Goal: Check status: Check status

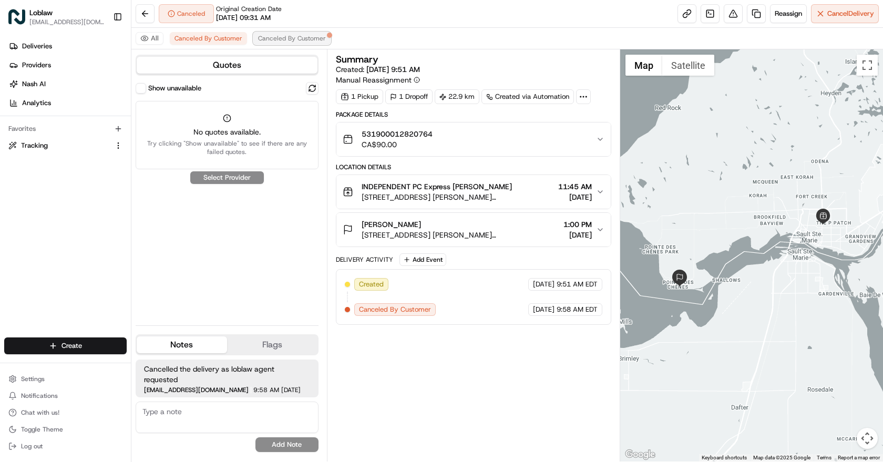
click at [301, 42] on span "Canceled By Customer" at bounding box center [292, 38] width 68 height 8
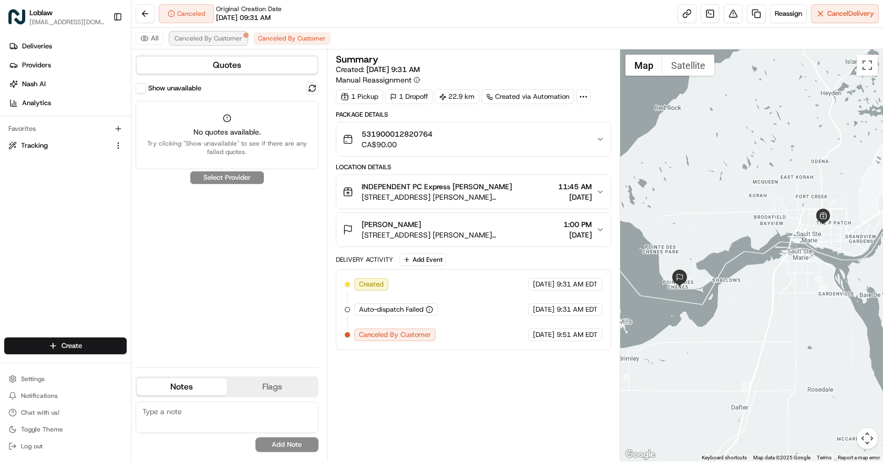
click at [203, 37] on span "Canceled By Customer" at bounding box center [209, 38] width 68 height 8
